Goal: Information Seeking & Learning: Compare options

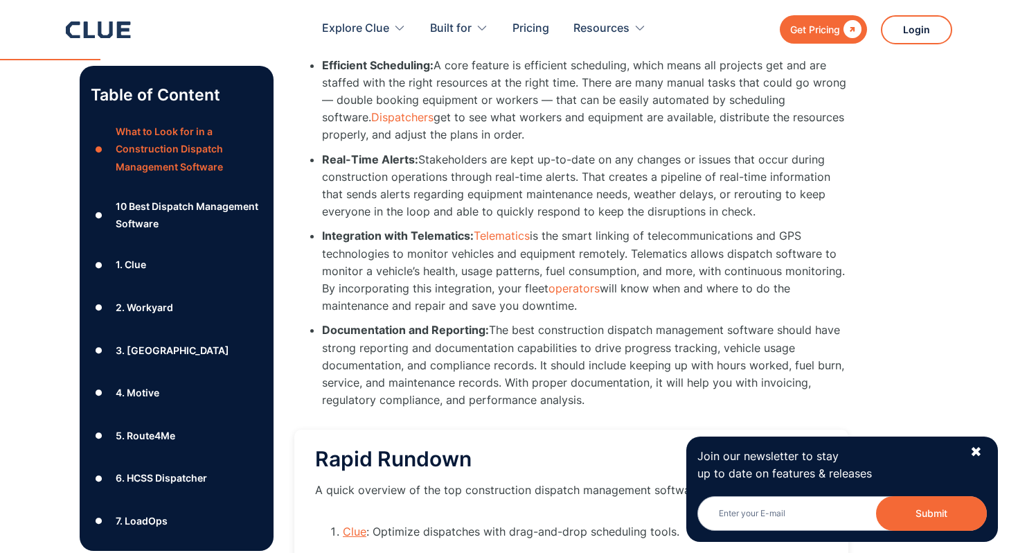
scroll to position [1126, 0]
drag, startPoint x: 320, startPoint y: 236, endPoint x: 471, endPoint y: 237, distance: 150.9
click at [471, 237] on ul "Integration with Telematics: Telematics is the smart linking of telecommunicati…" at bounding box center [571, 270] width 554 height 87
copy strong "Integration with Telematics"
click at [376, 233] on strong "Integration with Telematics:" at bounding box center [398, 235] width 152 height 14
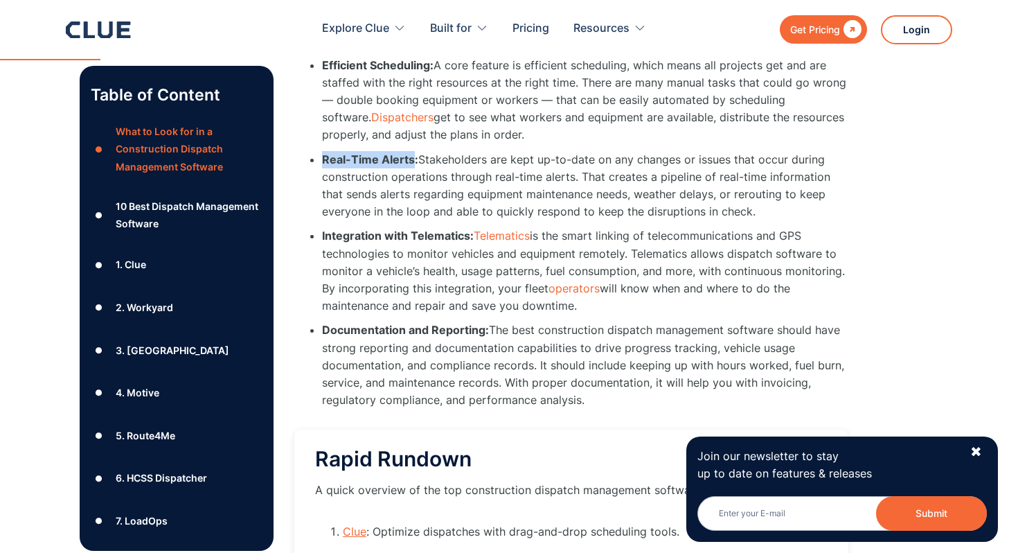
drag, startPoint x: 325, startPoint y: 157, endPoint x: 412, endPoint y: 161, distance: 87.3
click at [412, 161] on strong "Real-Time Alerts:" at bounding box center [370, 159] width 96 height 14
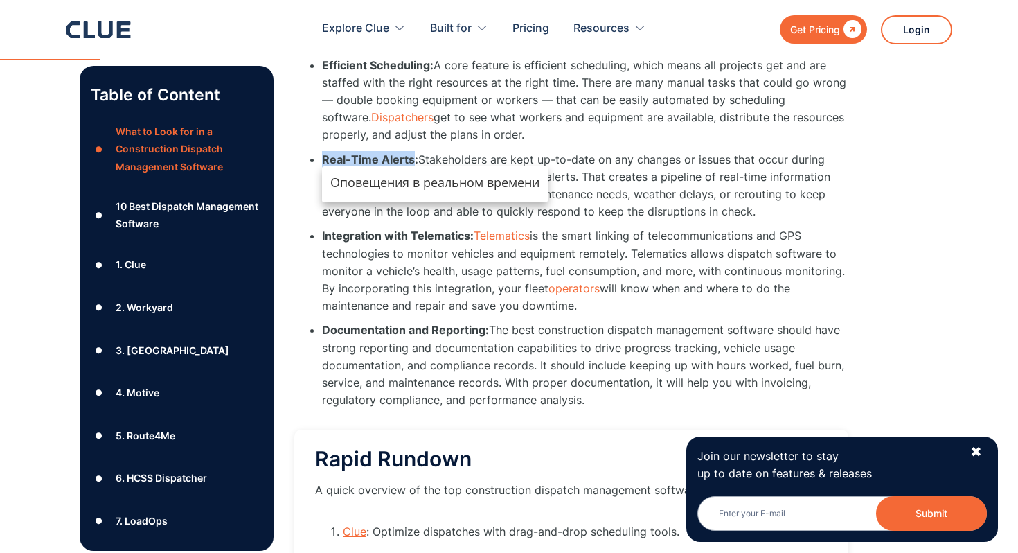
copy strong "Real-Time Alerts"
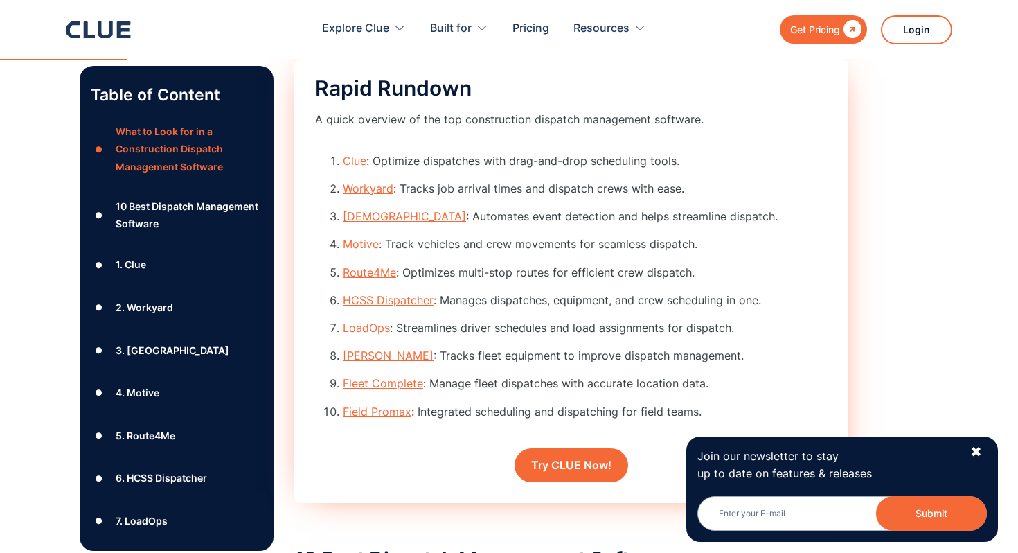
scroll to position [1450, 0]
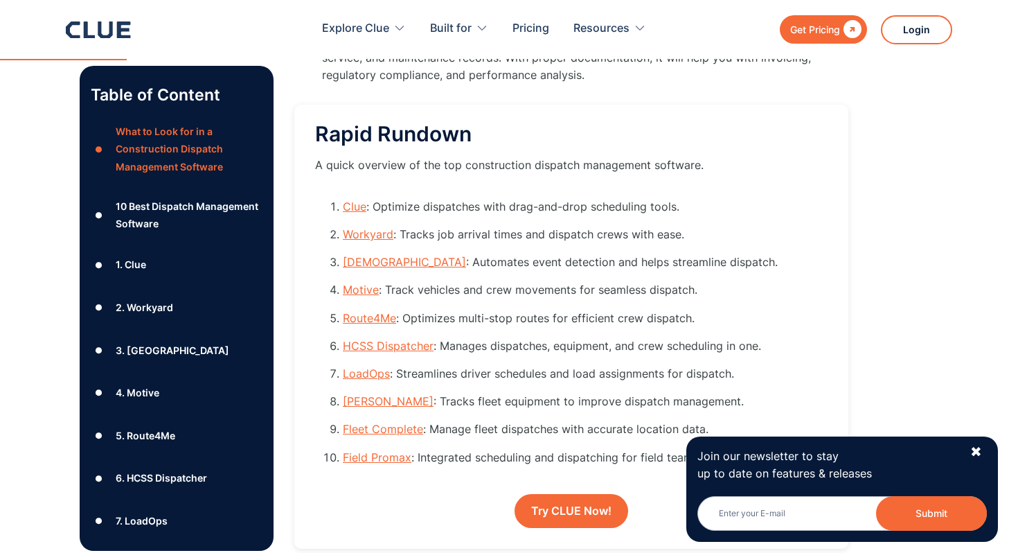
drag, startPoint x: 726, startPoint y: 165, endPoint x: 287, endPoint y: 174, distance: 439.0
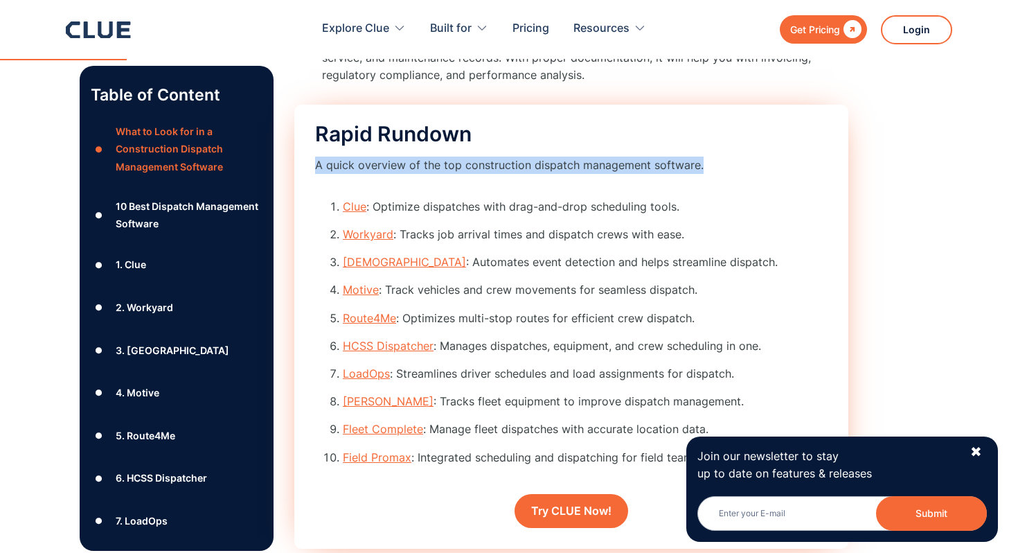
drag, startPoint x: 314, startPoint y: 163, endPoint x: 801, endPoint y: 178, distance: 487.0
click at [801, 178] on div "Rapid Rundown A quick overview of the top construction dispatch management soft…" at bounding box center [571, 327] width 554 height 444
copy div "A quick overview of the top construction dispatch management software."
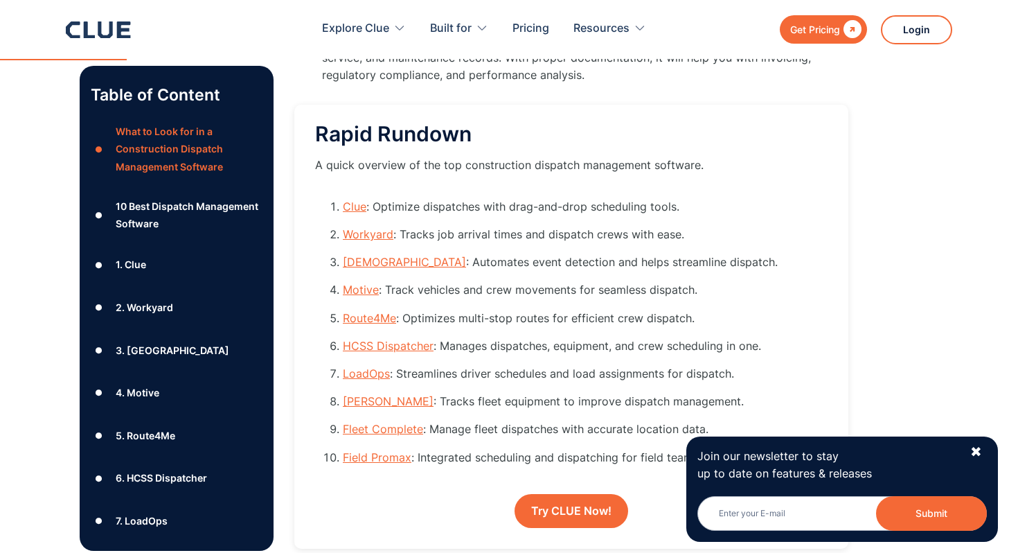
click at [647, 76] on li "Documentation and Reporting: The best construction dispatch management software…" at bounding box center [585, 40] width 526 height 87
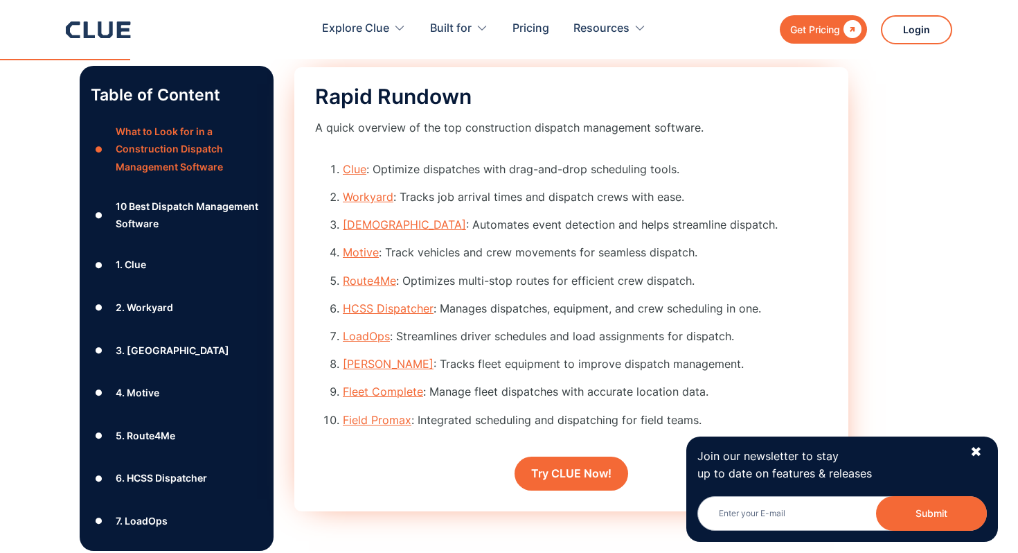
scroll to position [1502, 0]
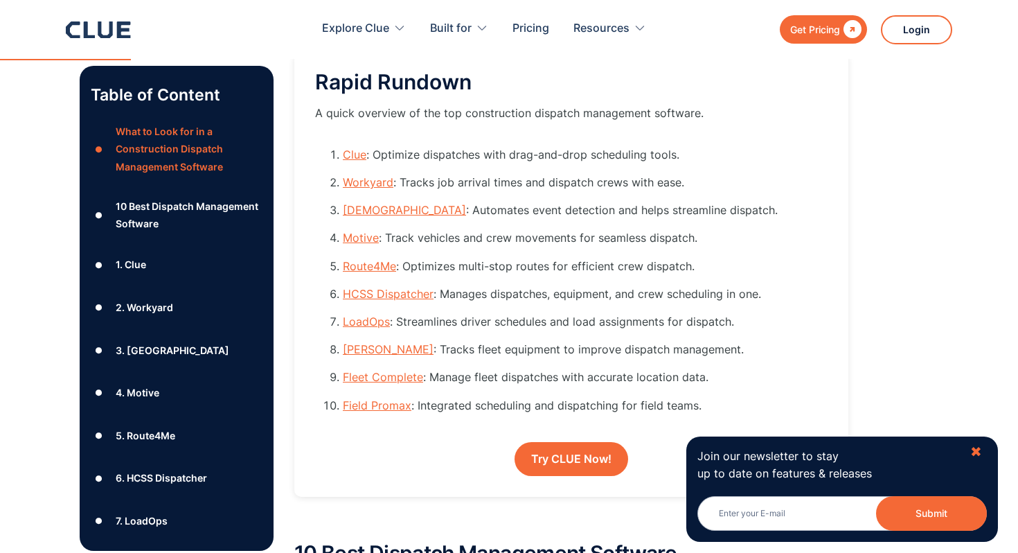
click at [979, 451] on div "✖" at bounding box center [976, 451] width 12 height 17
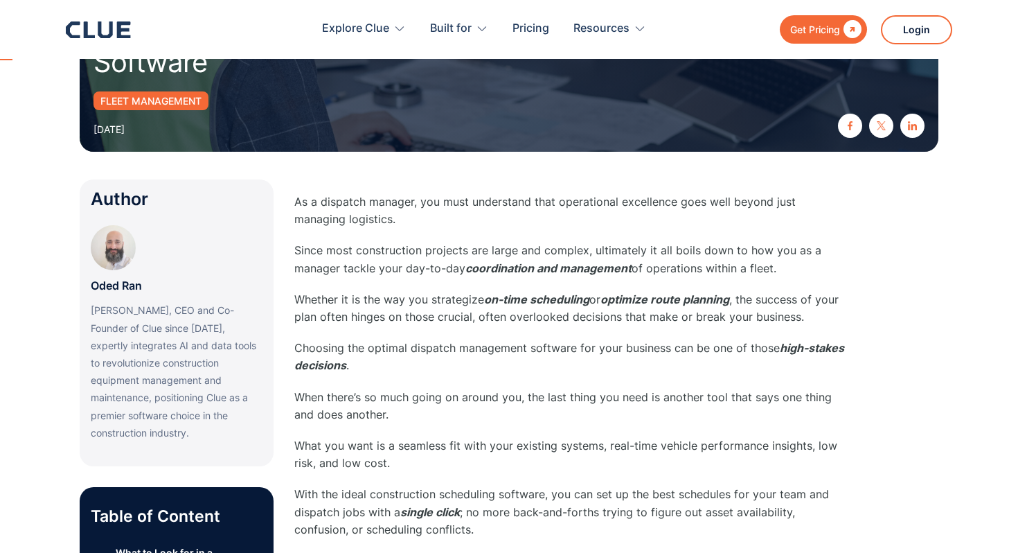
scroll to position [0, 0]
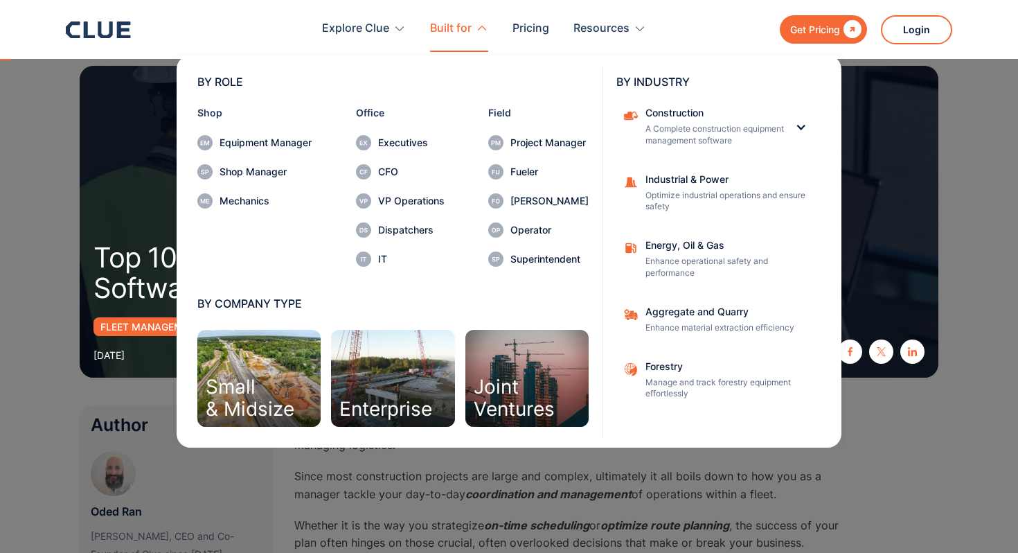
click at [142, 268] on div "BY ROLE Shop Equipment Manager Shop Manager Mechanics Office Executives CFO VP …" at bounding box center [508, 249] width 741 height 395
click at [127, 312] on nav "BY ROLE Shop Equipment Manager Shop Manager Mechanics Office Executives CFO VP …" at bounding box center [509, 249] width 886 height 395
click at [127, 406] on nav "BY ROLE Shop Equipment Manager Shop Manager Mechanics Office Executives CFO VP …" at bounding box center [509, 249] width 886 height 395
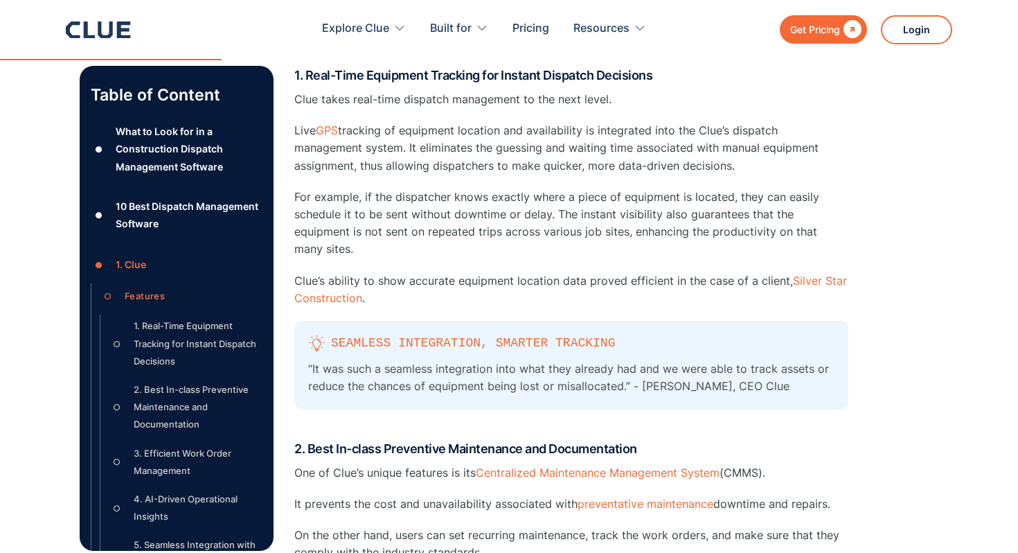
scroll to position [2821, 0]
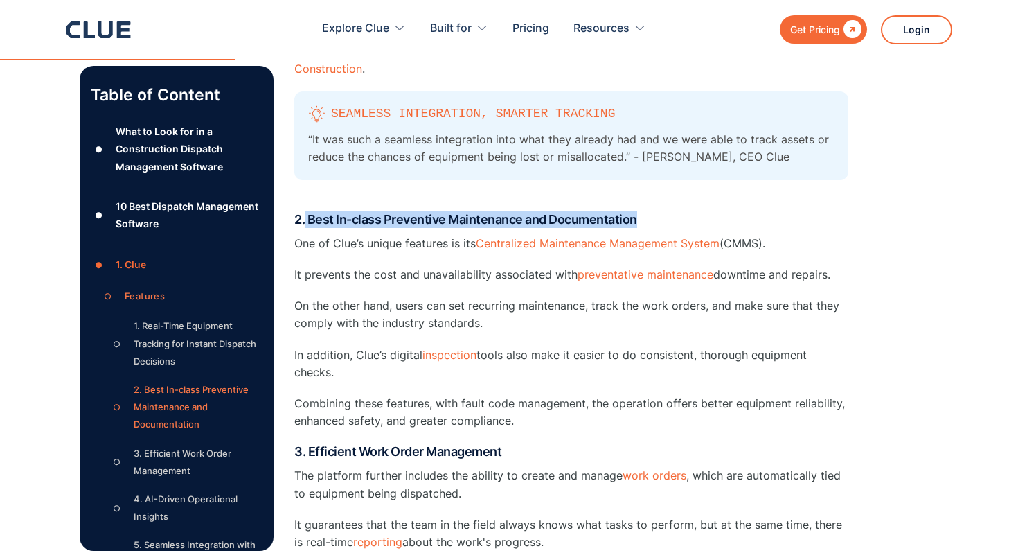
drag, startPoint x: 305, startPoint y: 191, endPoint x: 683, endPoint y: 191, distance: 377.3
click at [683, 211] on h4 "2. Best In-class Preventive Maintenance and Documentation" at bounding box center [571, 219] width 554 height 17
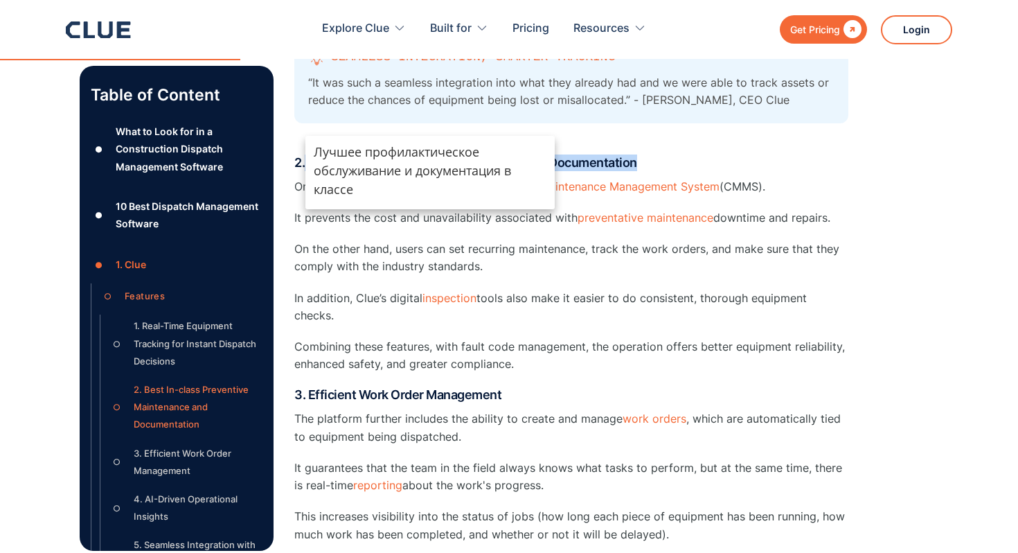
scroll to position [2899, 0]
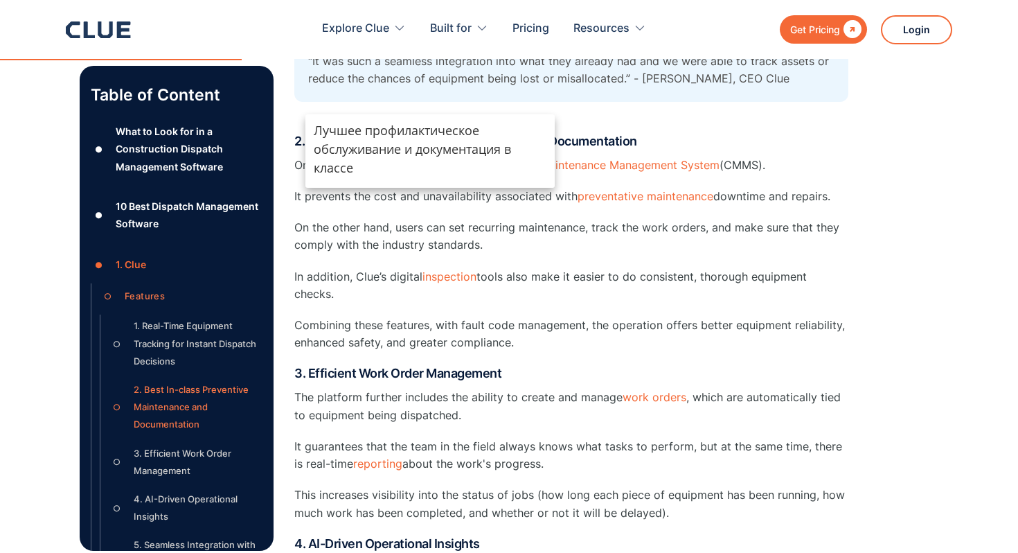
click at [339, 316] on p "Combining these features, with fault code management, the operation offers bett…" at bounding box center [571, 333] width 554 height 35
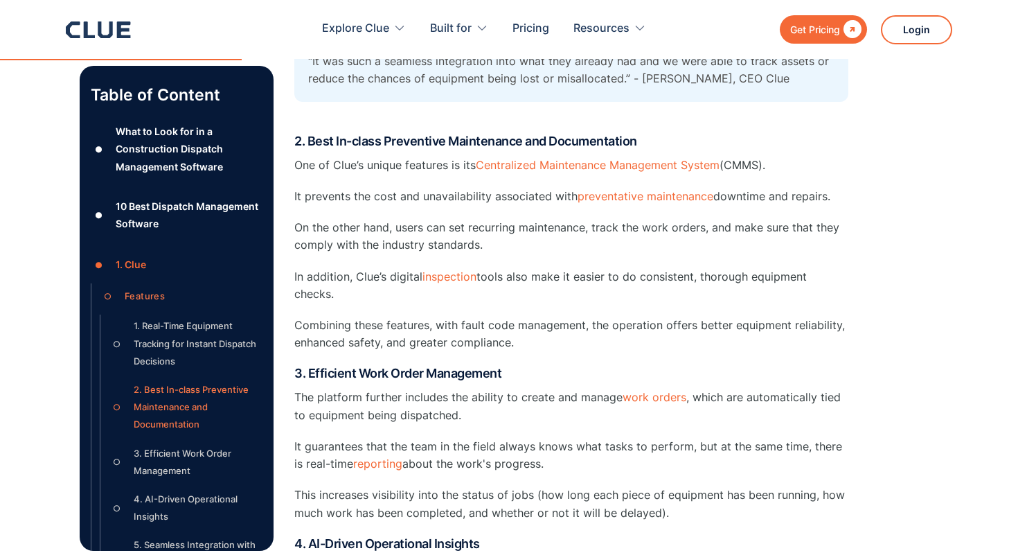
click at [307, 365] on h4 "3. Efficient Work Order Management" at bounding box center [571, 373] width 554 height 17
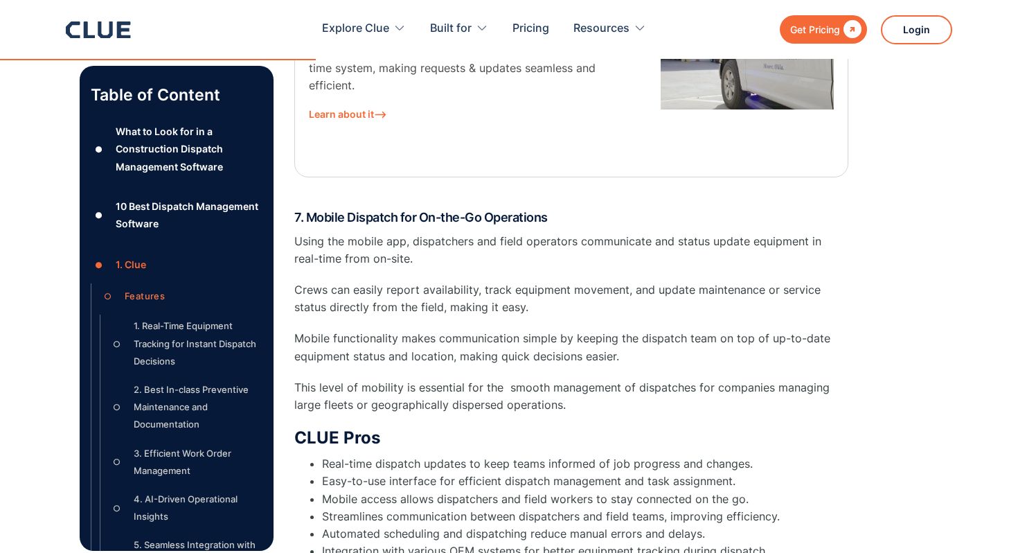
scroll to position [4225, 0]
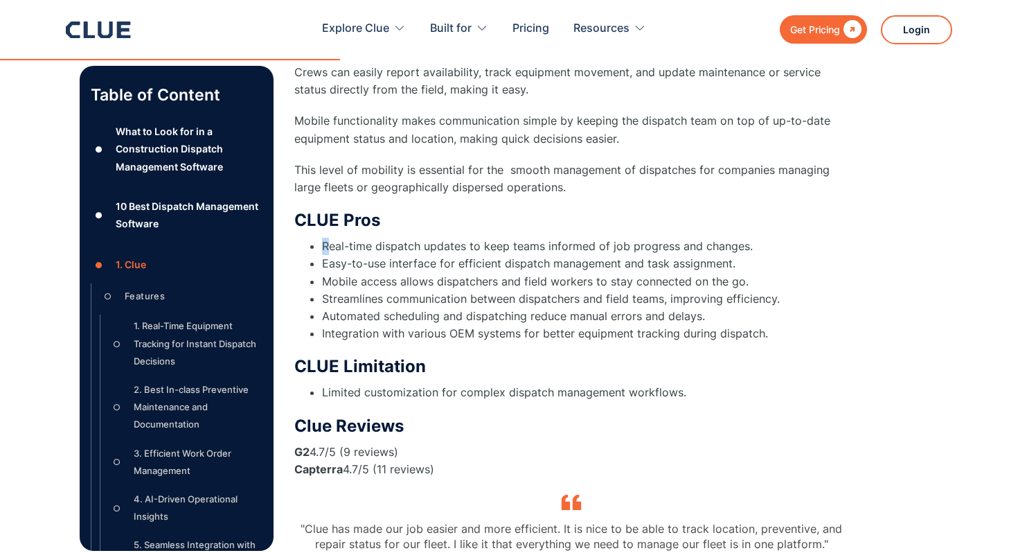
drag, startPoint x: 319, startPoint y: 206, endPoint x: 330, endPoint y: 209, distance: 10.7
click at [330, 237] on ul "Real-time dispatch updates to keep teams informed of job progress and changes. …" at bounding box center [571, 289] width 554 height 105
click at [447, 384] on li "Limited customization for complex dispatch management workflows." at bounding box center [585, 392] width 526 height 17
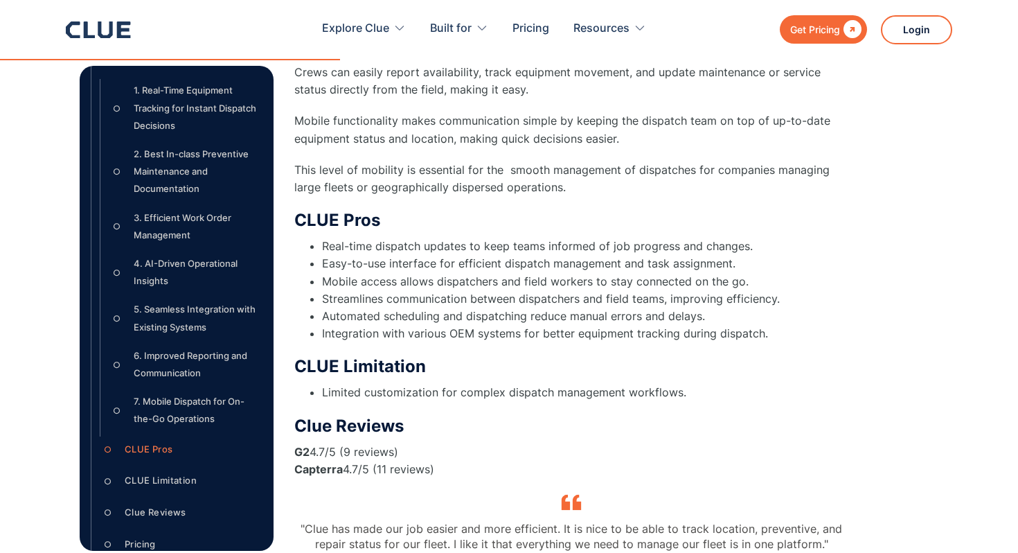
scroll to position [369, 0]
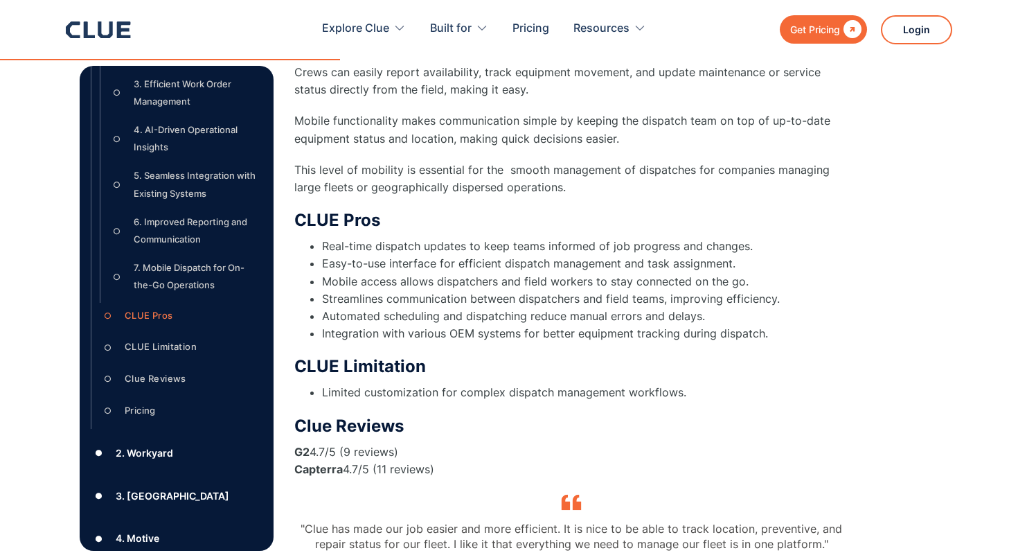
click at [133, 456] on div "2. Workyard" at bounding box center [144, 452] width 57 height 17
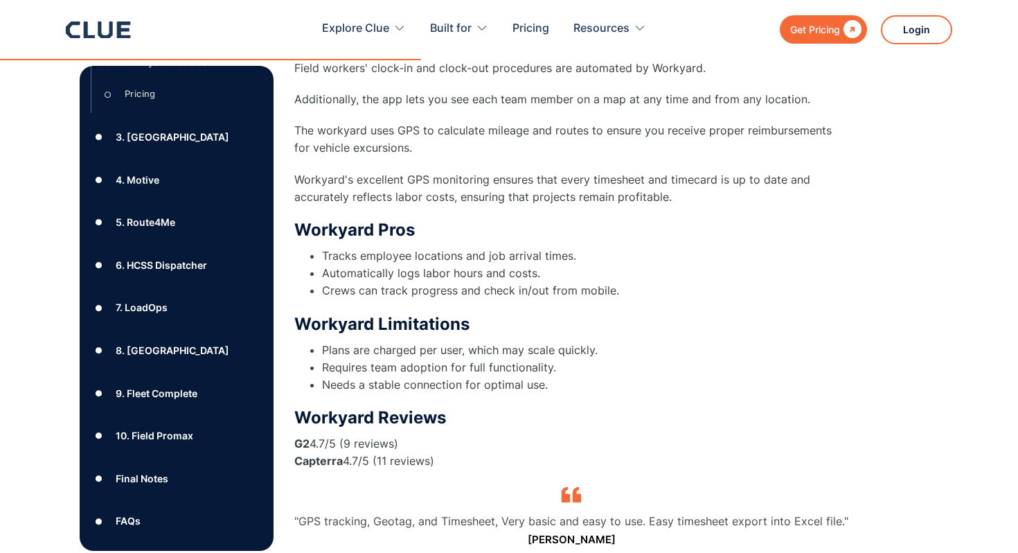
scroll to position [5377, 0]
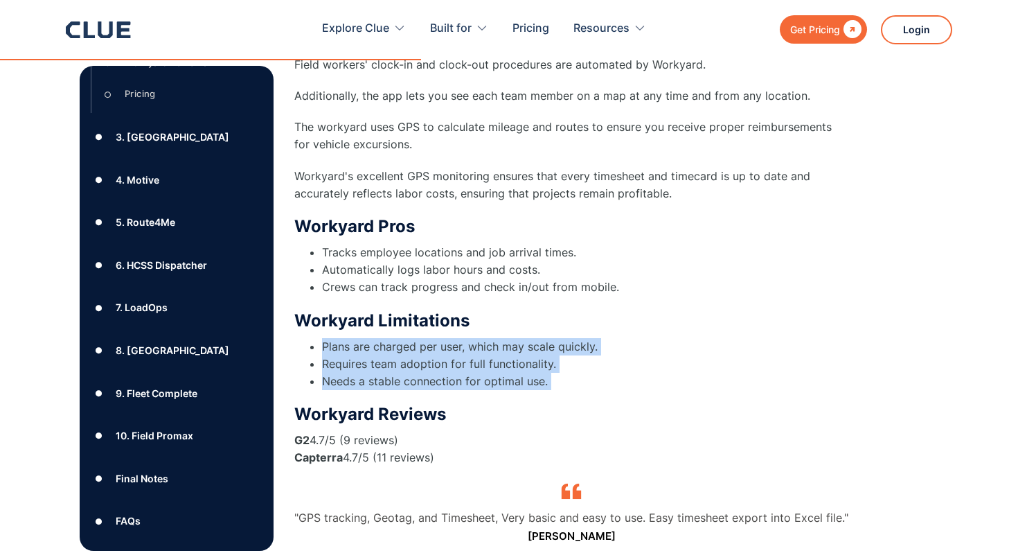
drag, startPoint x: 321, startPoint y: 310, endPoint x: 625, endPoint y: 356, distance: 308.0
click at [625, 356] on div "2. Workyard Via Workyard With Workyard's incredibly precise GPS monitoring, you…" at bounding box center [571, 94] width 554 height 1111
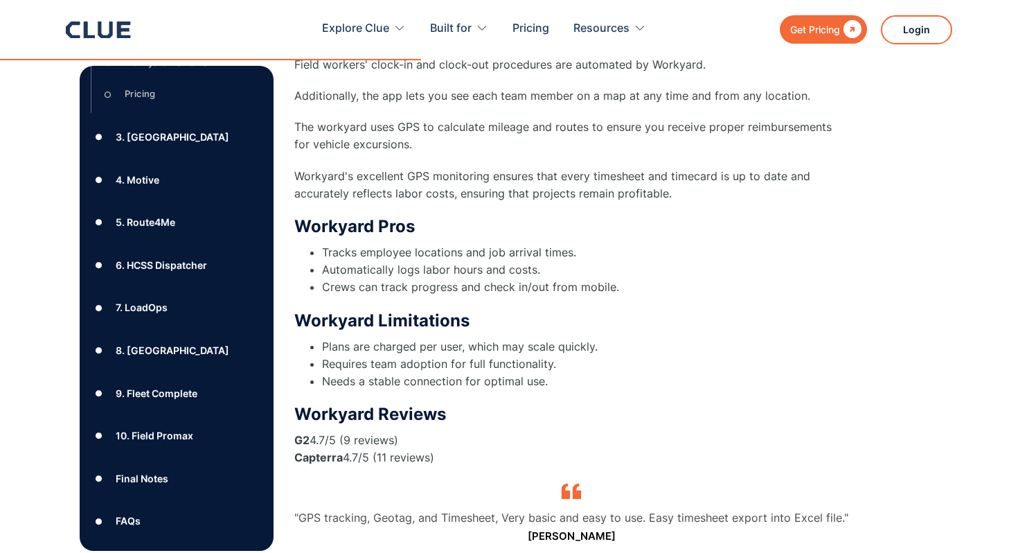
click at [575, 355] on li "Requires team adoption for full functionality." at bounding box center [585, 363] width 526 height 17
drag, startPoint x: 366, startPoint y: 348, endPoint x: 733, endPoint y: 453, distance: 381.1
click at [733, 453] on div "2. Workyard Via Workyard With Workyard's incredibly precise GPS monitoring, you…" at bounding box center [571, 94] width 554 height 1111
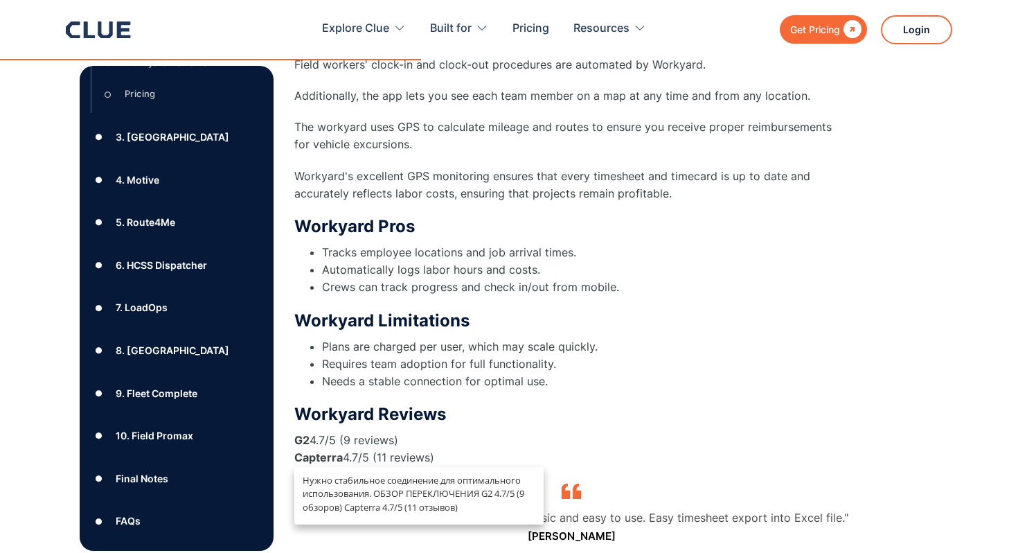
click at [676, 362] on div "2. Workyard Via Workyard With Workyard's incredibly precise GPS monitoring, you…" at bounding box center [571, 94] width 554 height 1111
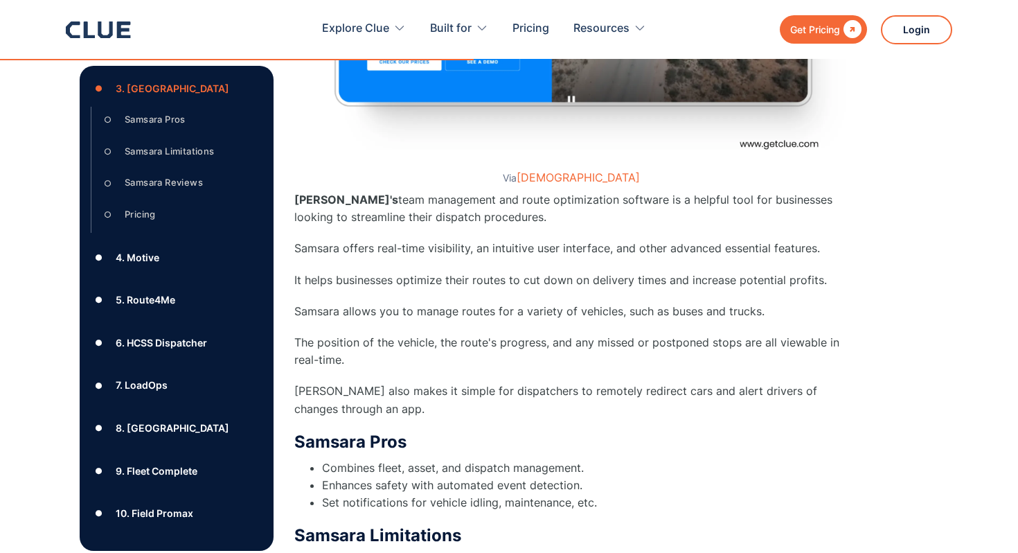
scroll to position [6407, 0]
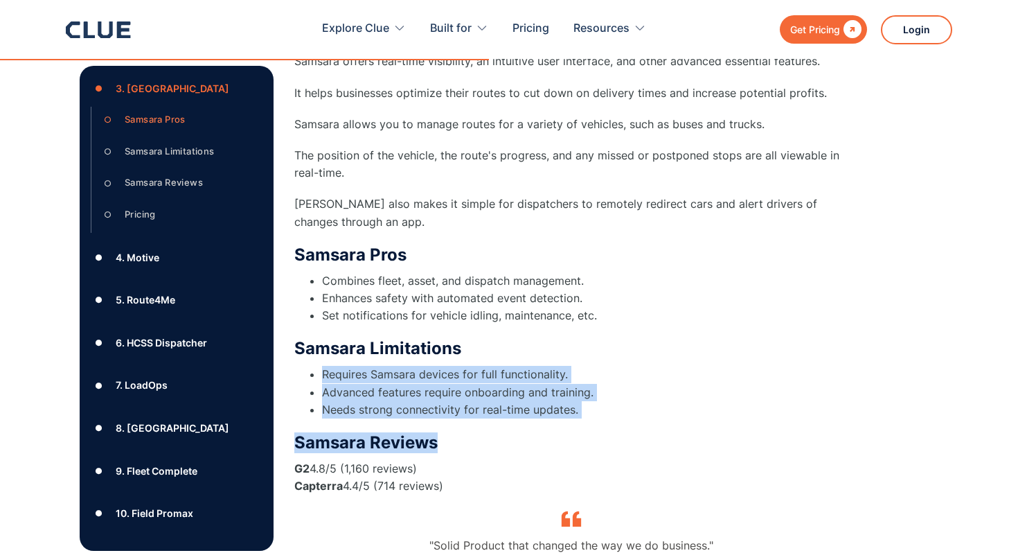
drag, startPoint x: 375, startPoint y: 332, endPoint x: 562, endPoint y: 397, distance: 197.1
click at [575, 397] on div "3. Samsara Via Samsara Samsara's team management and route optimization softwar…" at bounding box center [571, 155] width 554 height 1045
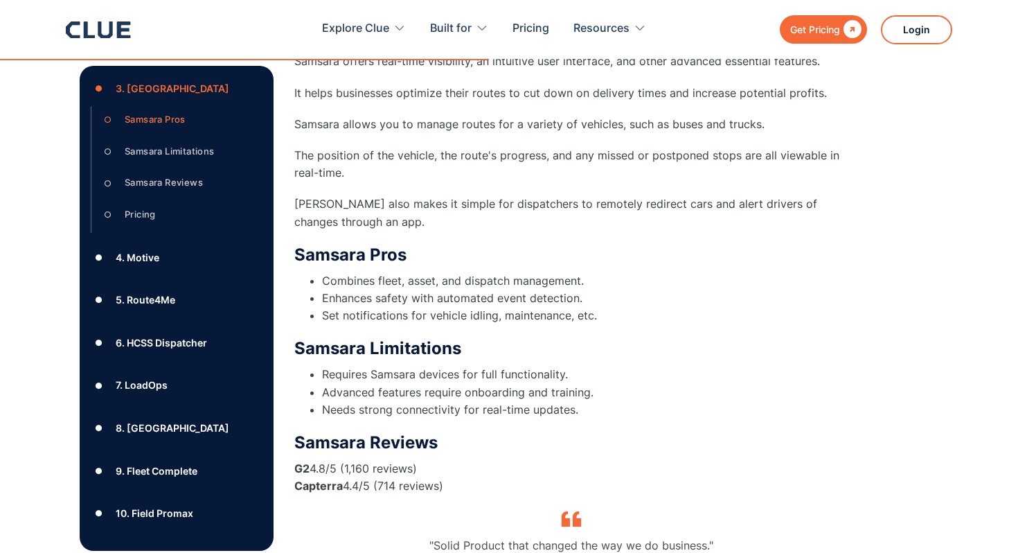
click at [555, 401] on li "Needs strong connectivity for real-time updates." at bounding box center [585, 409] width 526 height 17
drag, startPoint x: 323, startPoint y: 334, endPoint x: 568, endPoint y: 334, distance: 245.1
click at [568, 366] on li "Requires Samsara devices for full functionality." at bounding box center [585, 374] width 526 height 17
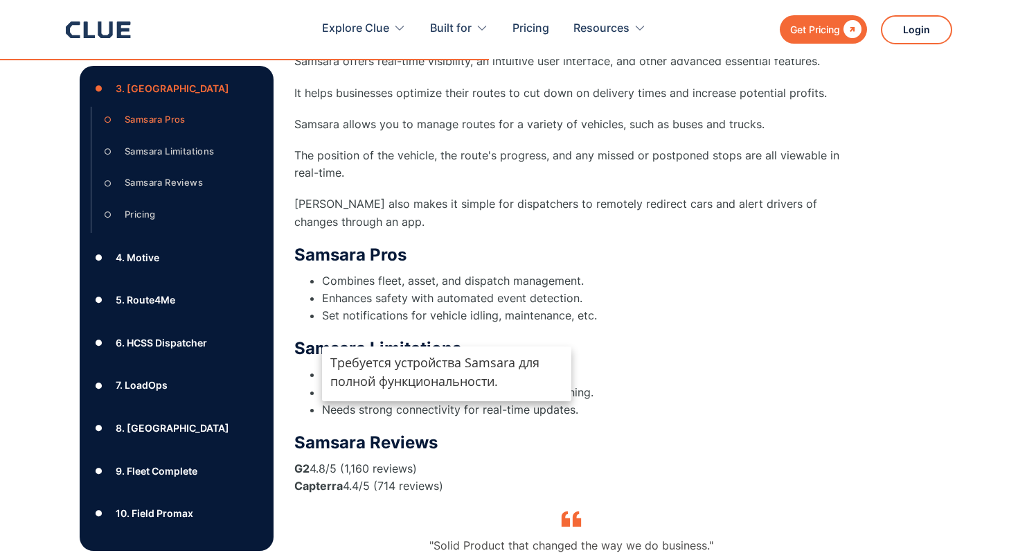
click at [573, 338] on h3 "Samsara Limitations" at bounding box center [571, 348] width 554 height 21
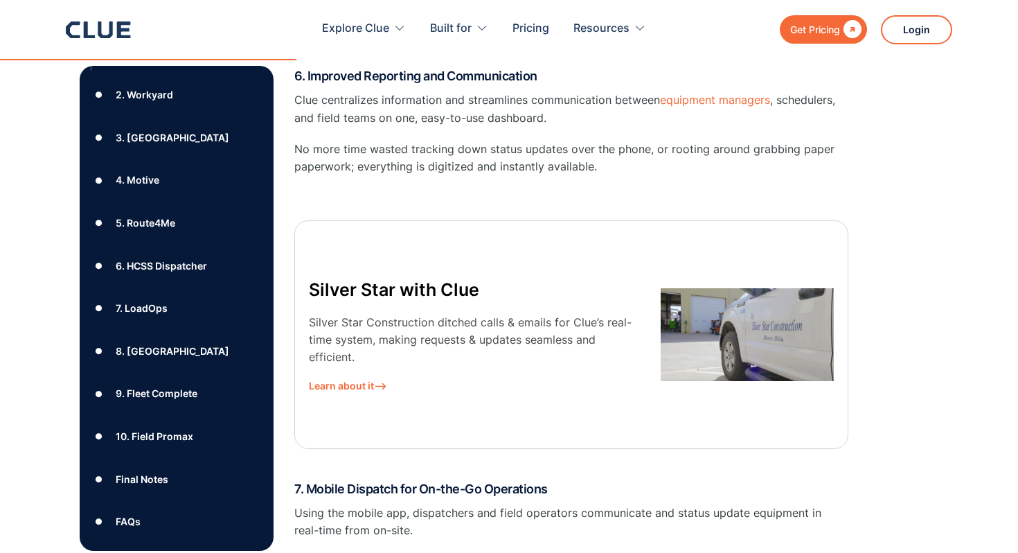
scroll to position [3860, 0]
